Goal: Navigation & Orientation: Understand site structure

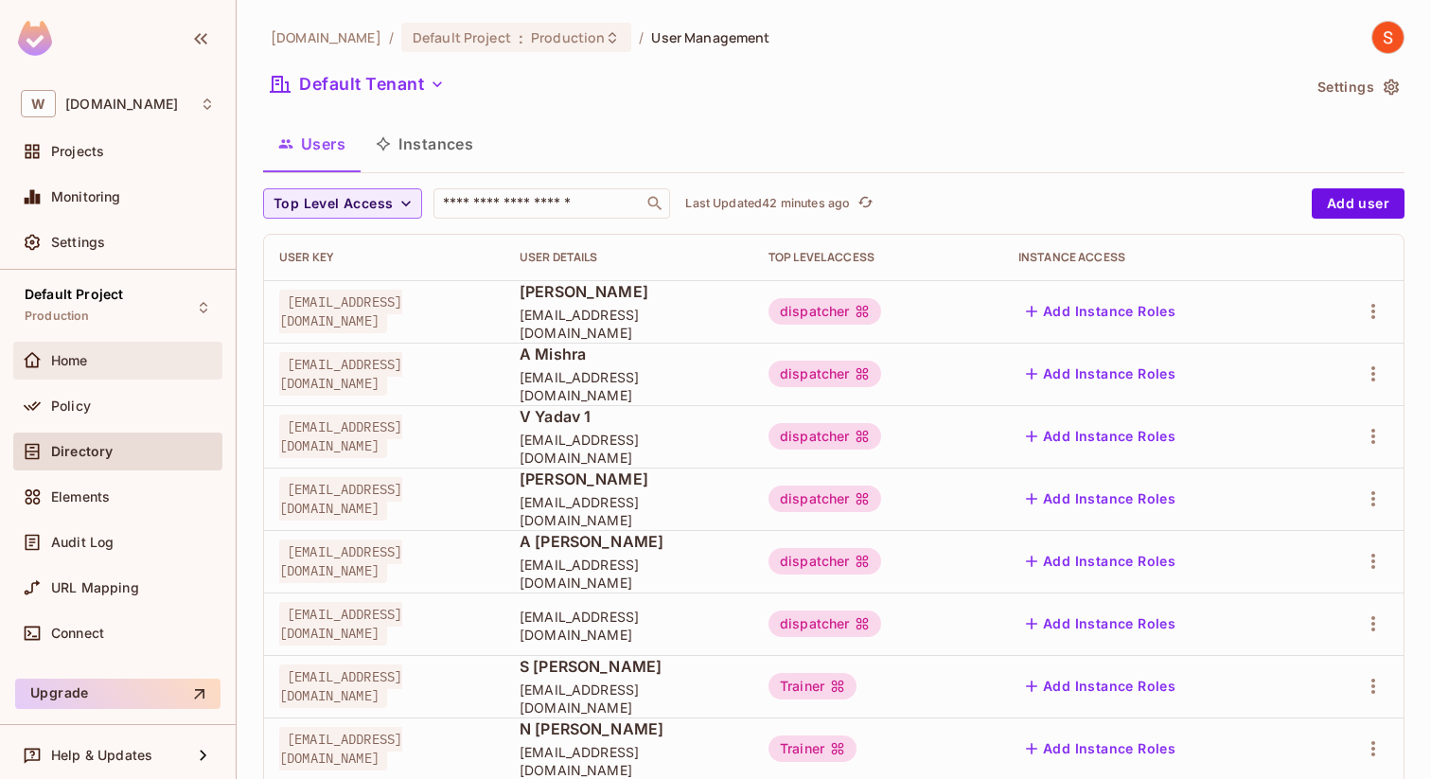
click at [132, 367] on div "Home" at bounding box center [133, 360] width 164 height 15
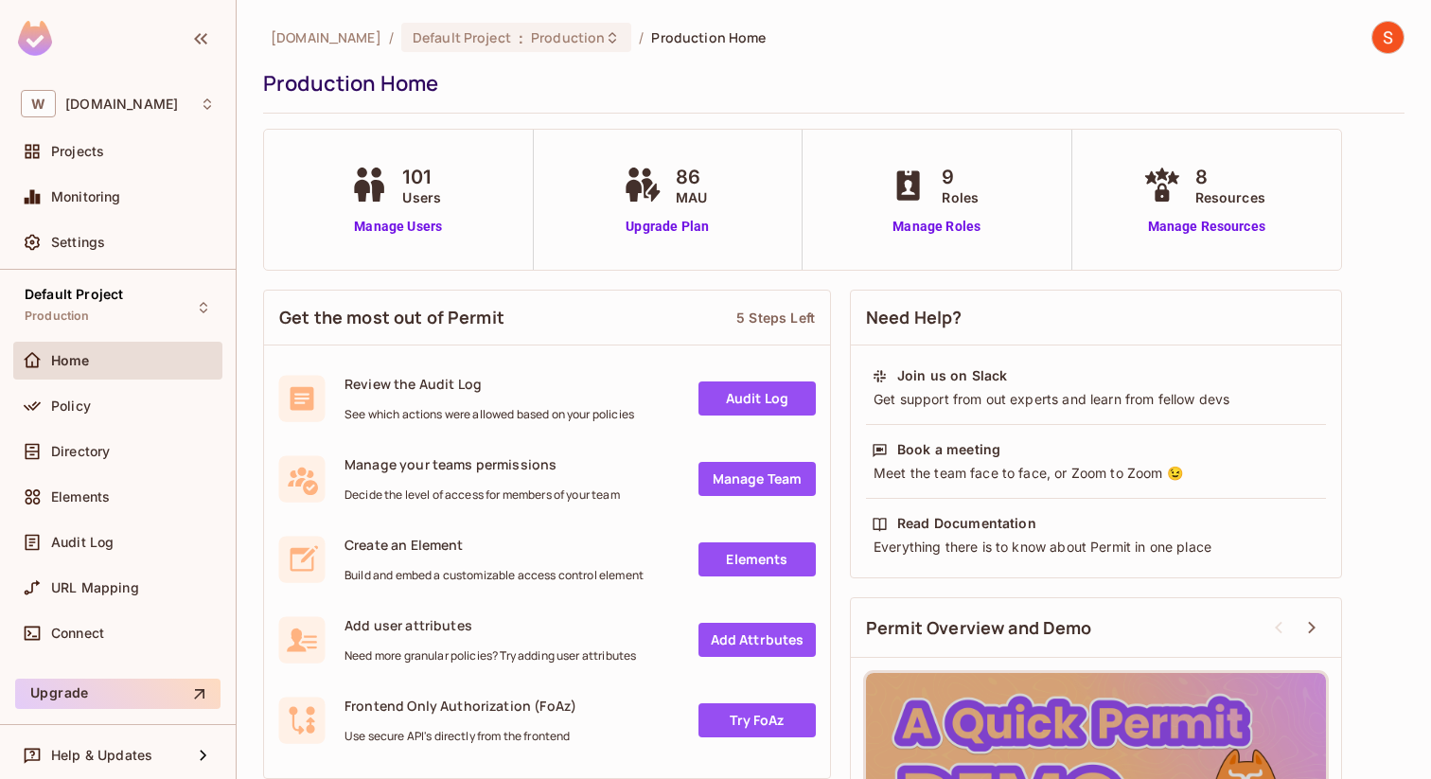
click at [932, 213] on div "9 Roles Manage Roles" at bounding box center [936, 200] width 103 height 74
click at [932, 221] on link "Manage Roles" at bounding box center [936, 227] width 103 height 20
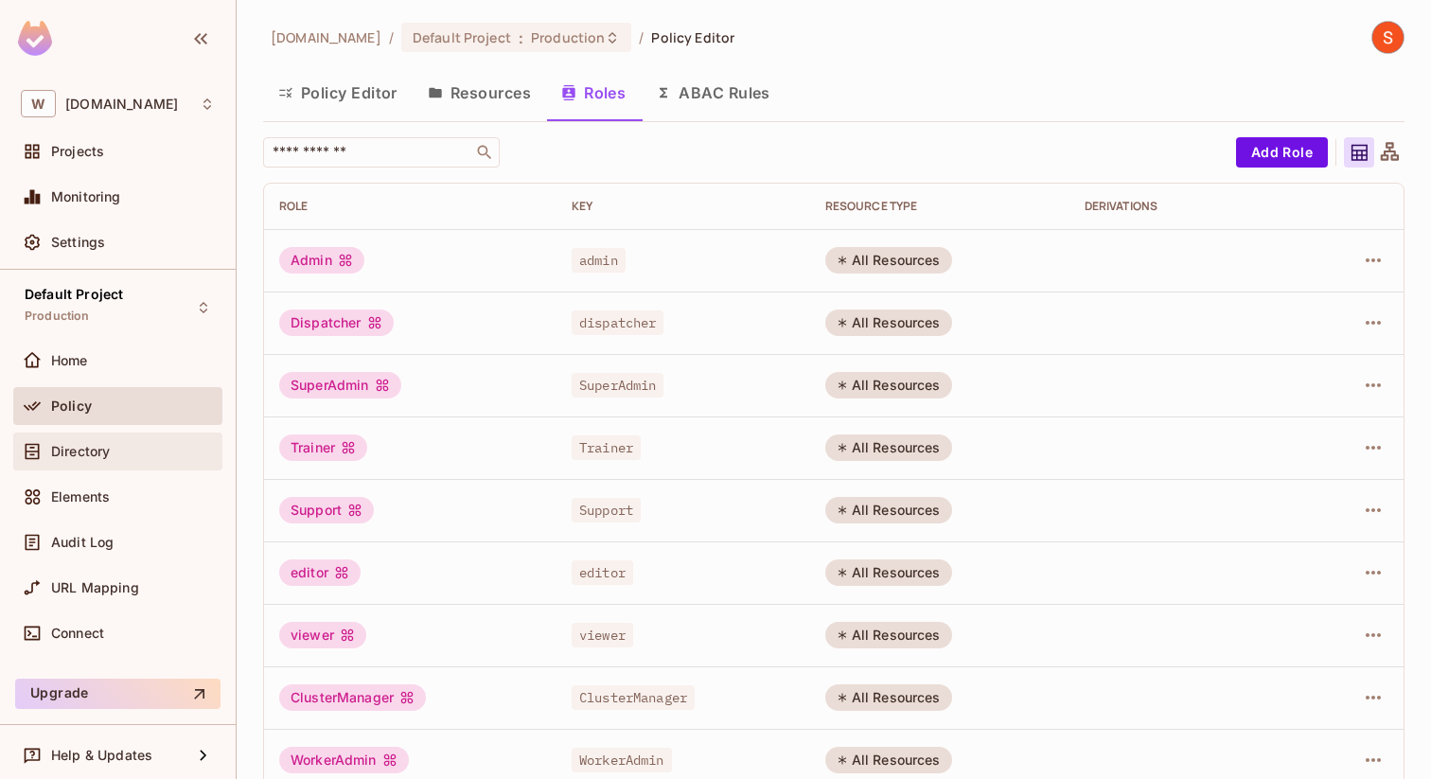
scroll to position [6, 0]
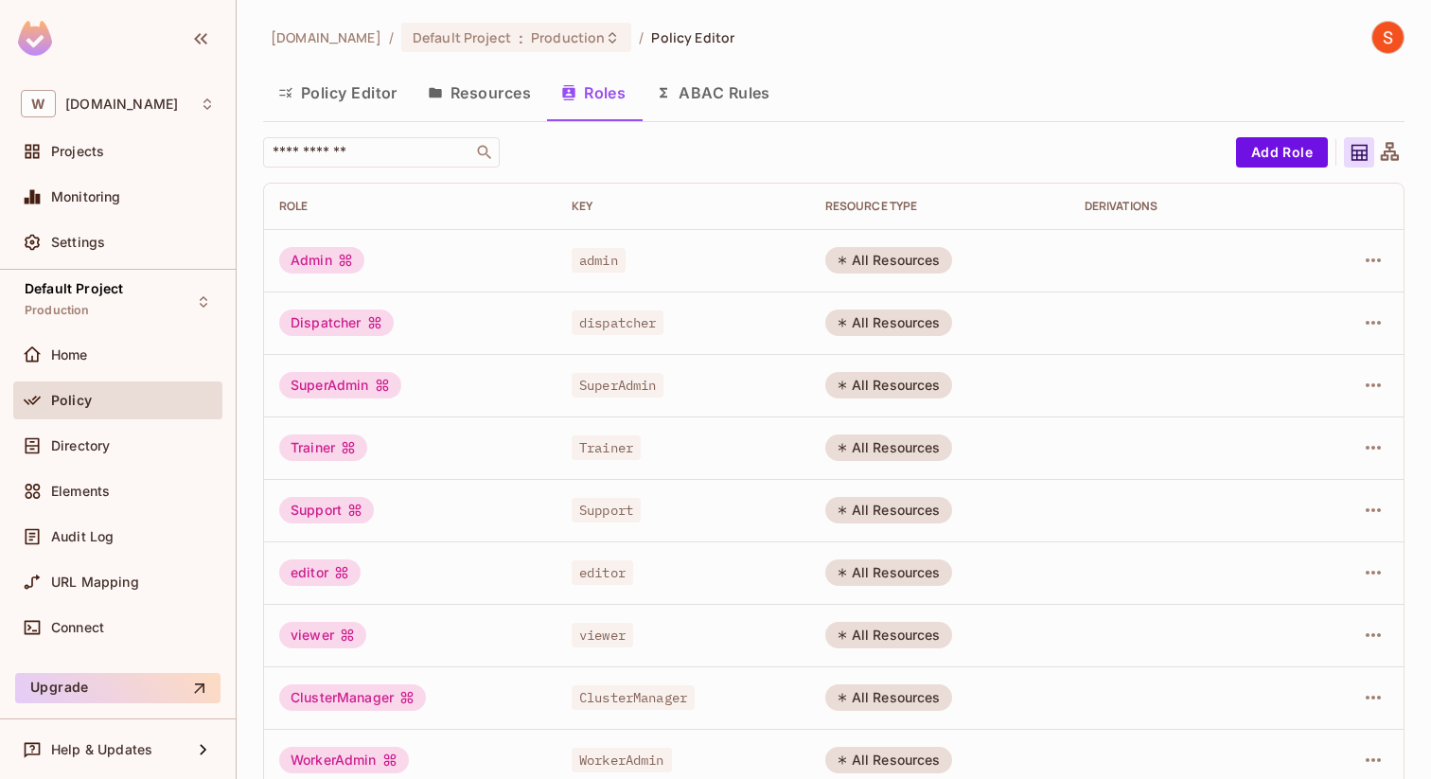
click at [314, 92] on button "Policy Editor" at bounding box center [338, 92] width 150 height 47
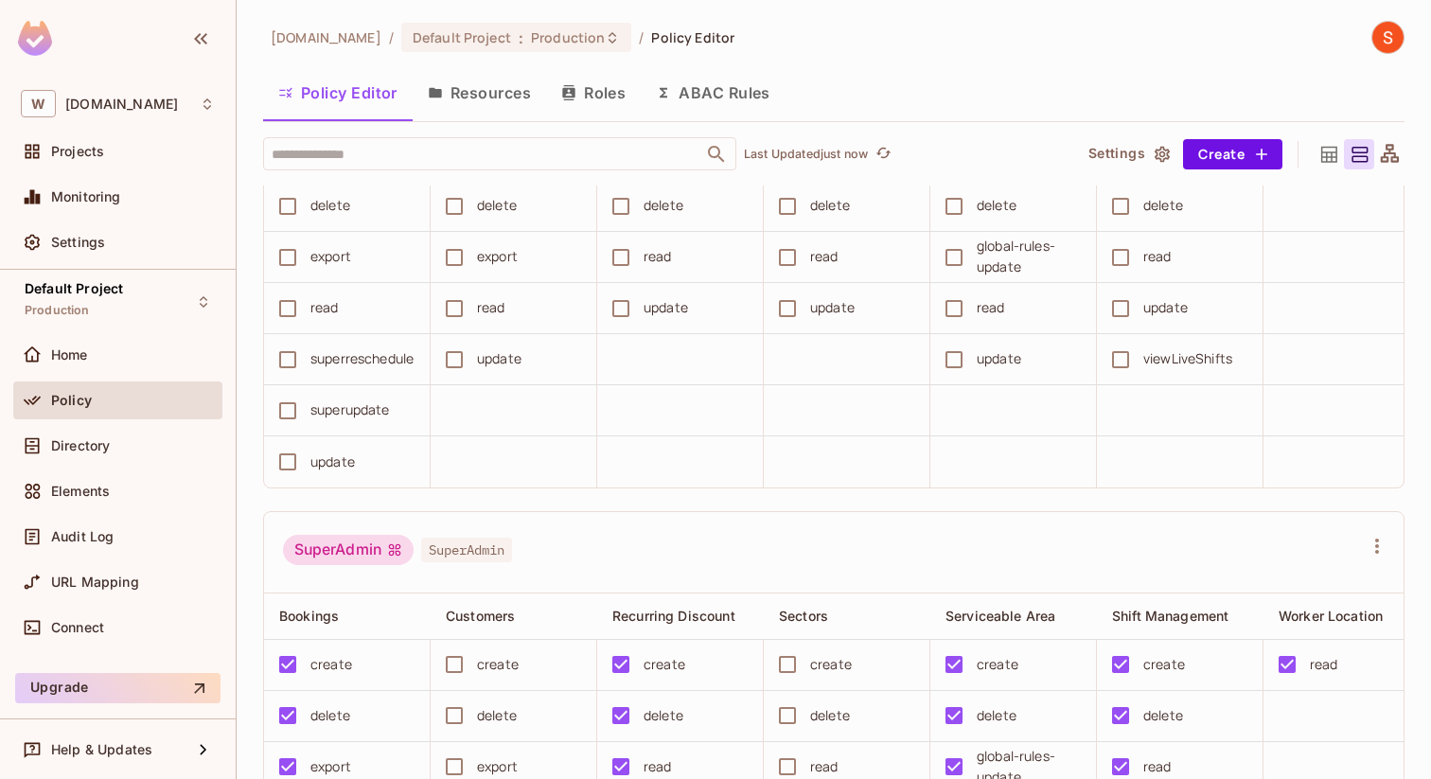
scroll to position [1708, 0]
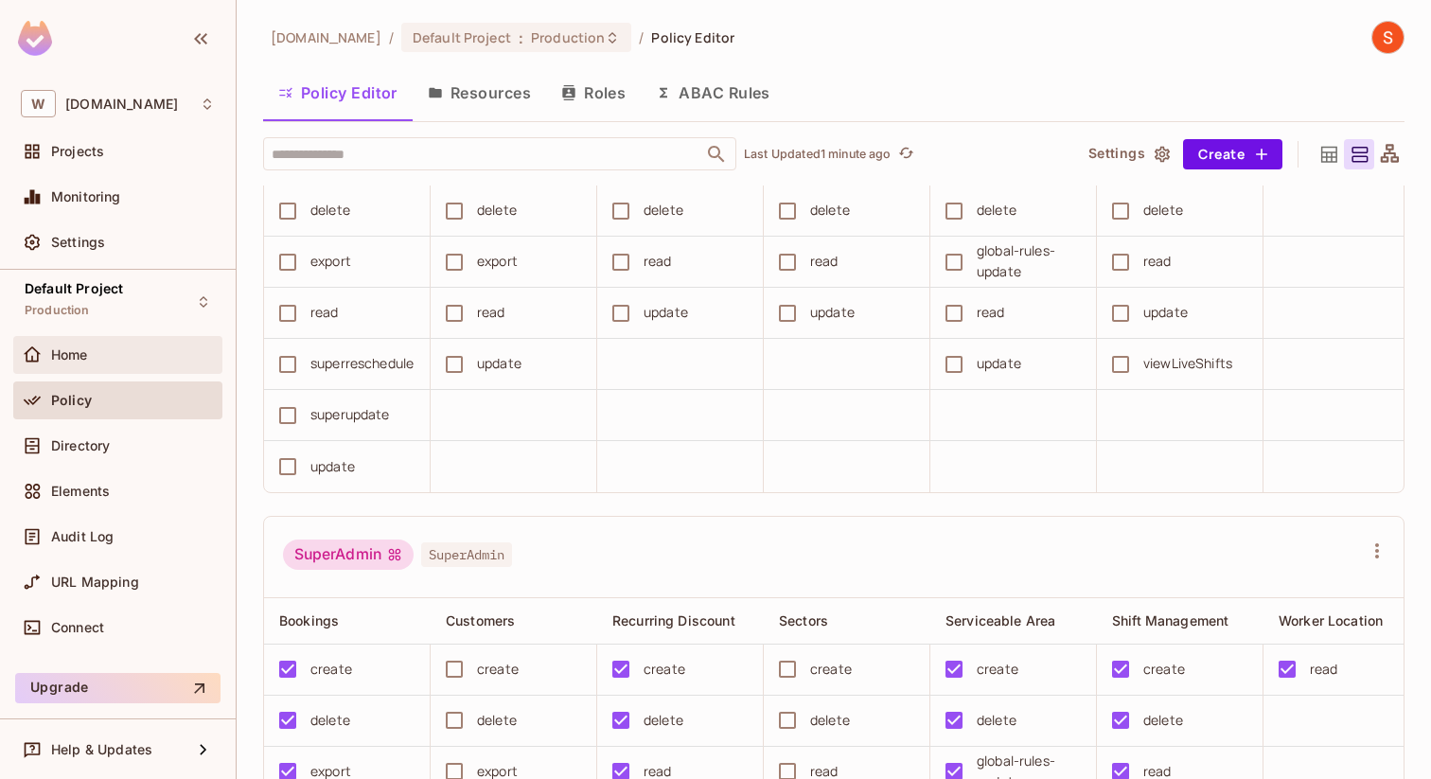
click at [72, 347] on span "Home" at bounding box center [69, 354] width 37 height 15
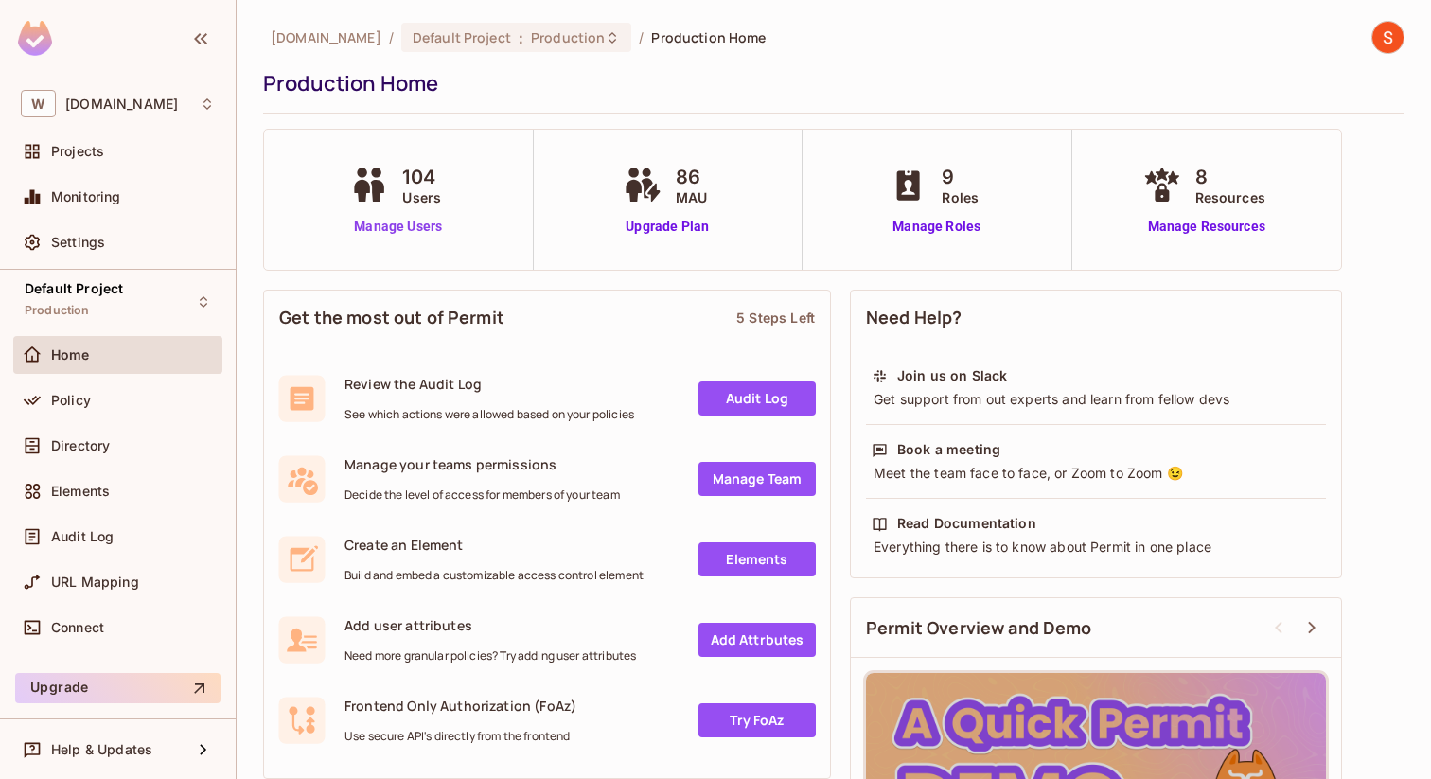
click at [434, 227] on link "Manage Users" at bounding box center [397, 227] width 105 height 20
